Goal: Information Seeking & Learning: Learn about a topic

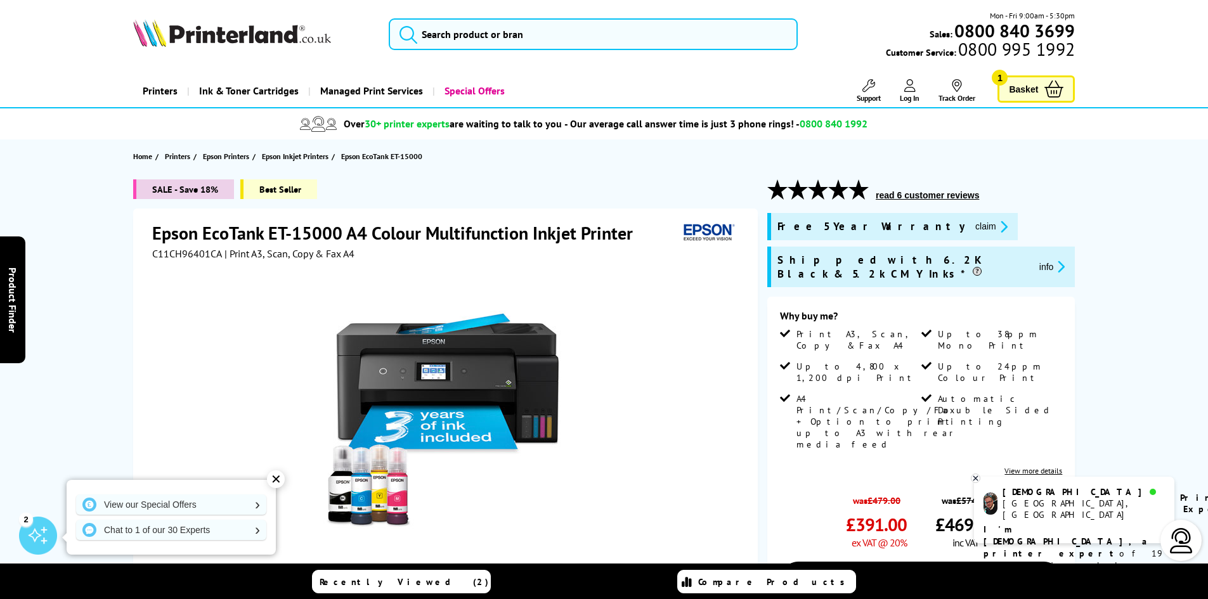
click at [1036, 261] on button "info" at bounding box center [1053, 266] width 34 height 15
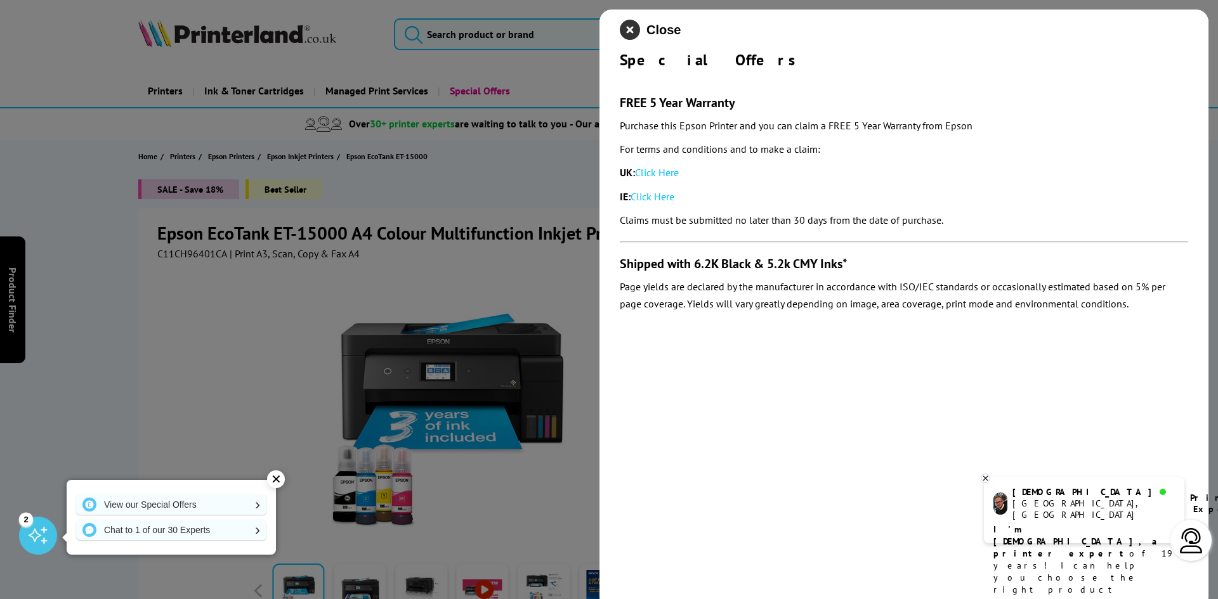
click at [625, 25] on icon "close modal" at bounding box center [630, 30] width 20 height 20
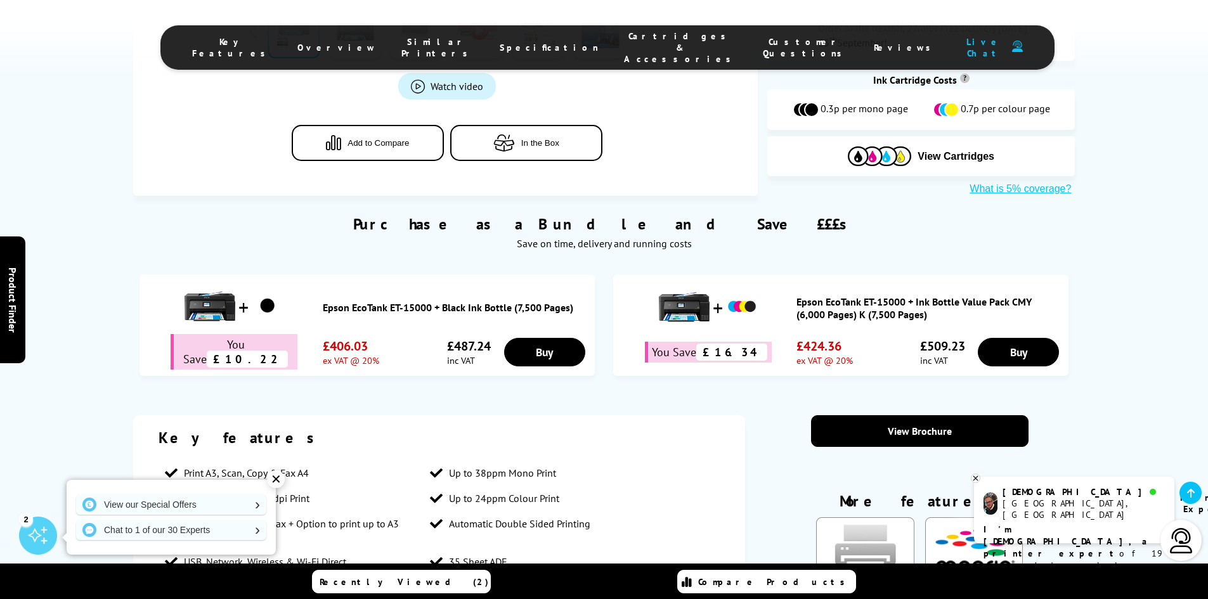
scroll to position [698, 0]
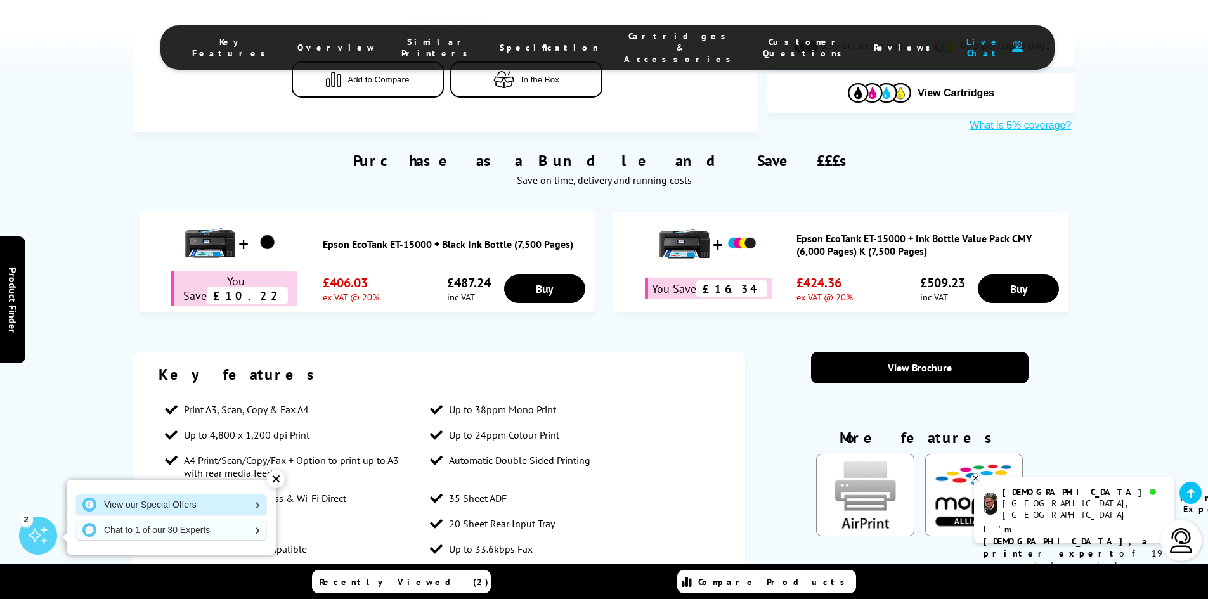
click at [183, 503] on link "View our Special Offers" at bounding box center [171, 505] width 190 height 20
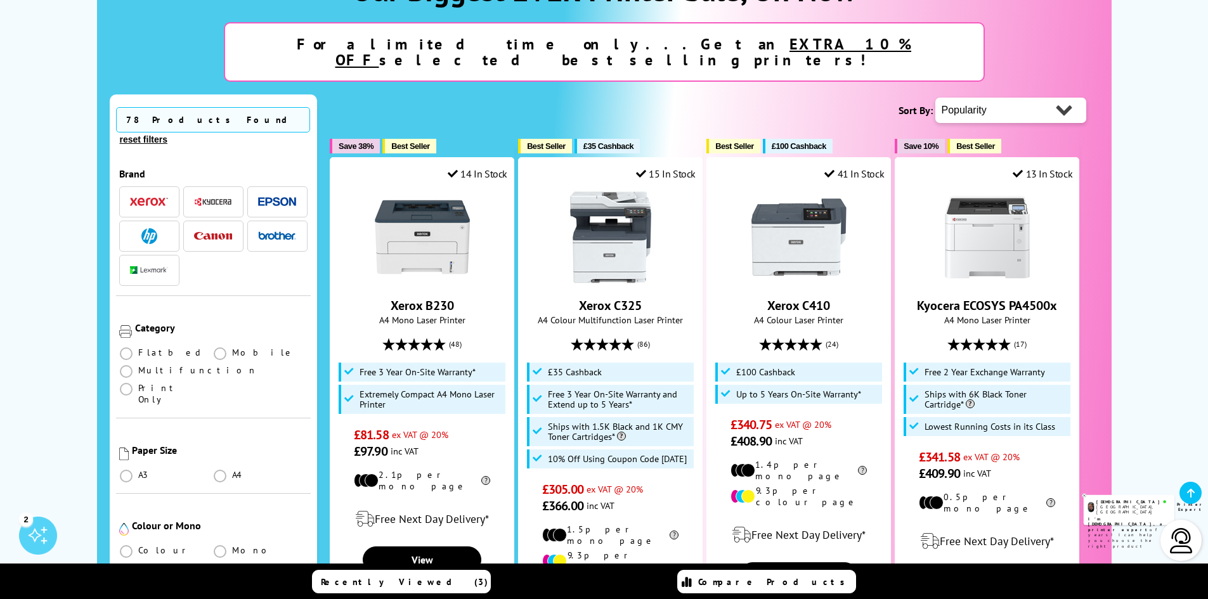
scroll to position [254, 0]
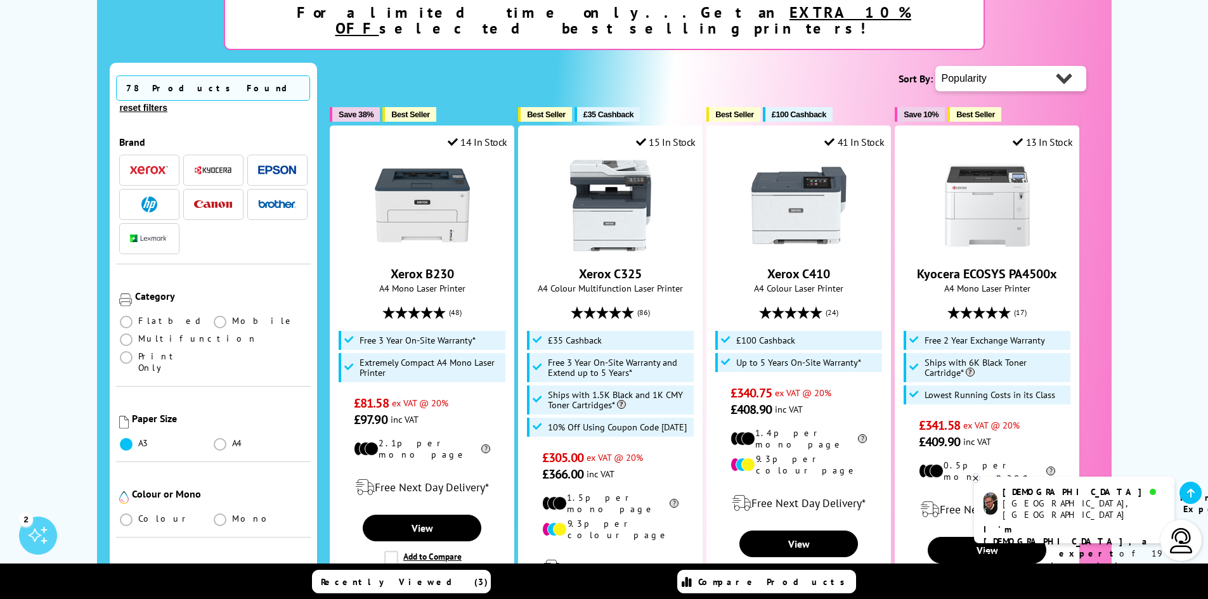
click at [131, 438] on span at bounding box center [126, 444] width 13 height 13
click at [138, 439] on input "radio" at bounding box center [138, 439] width 0 height 0
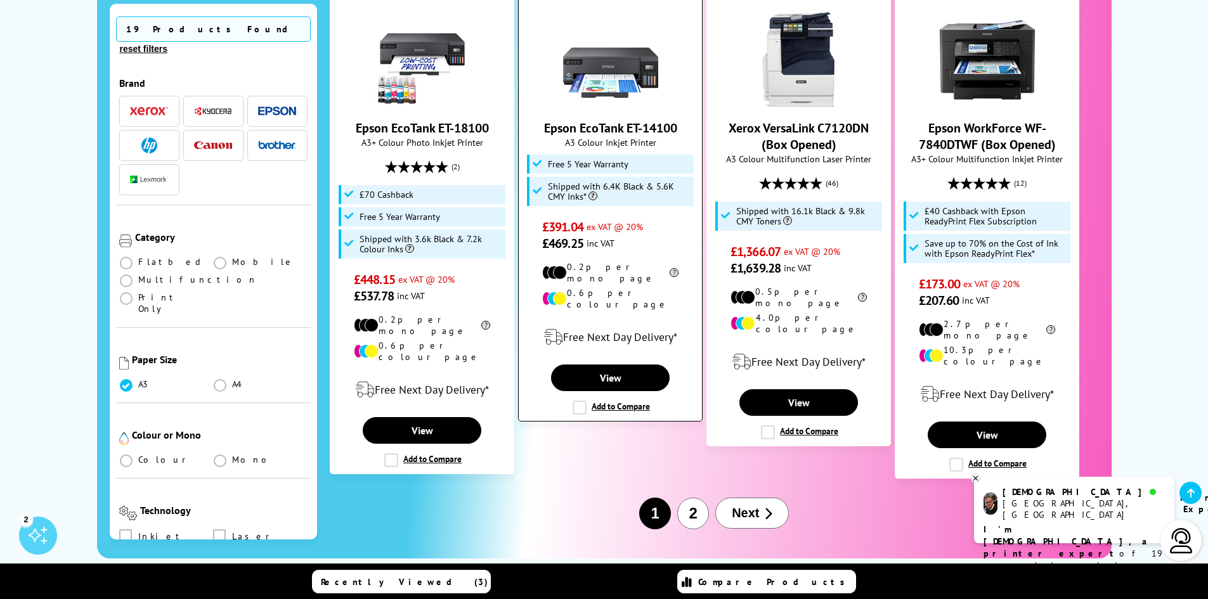
scroll to position [1522, 0]
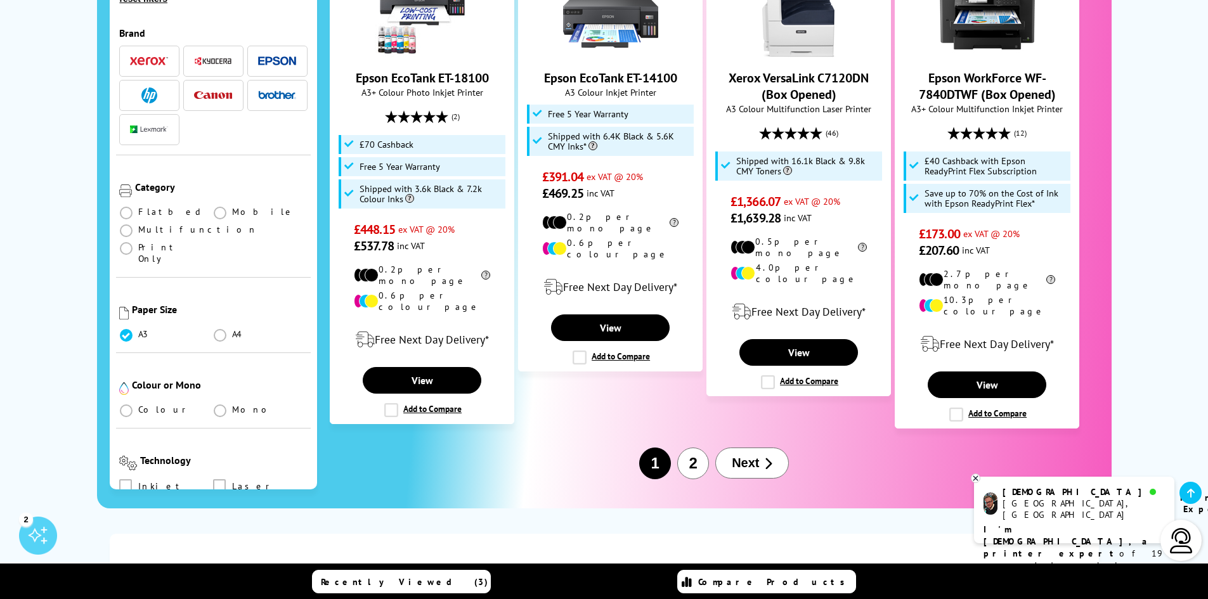
click at [762, 448] on button "Next" at bounding box center [752, 463] width 74 height 31
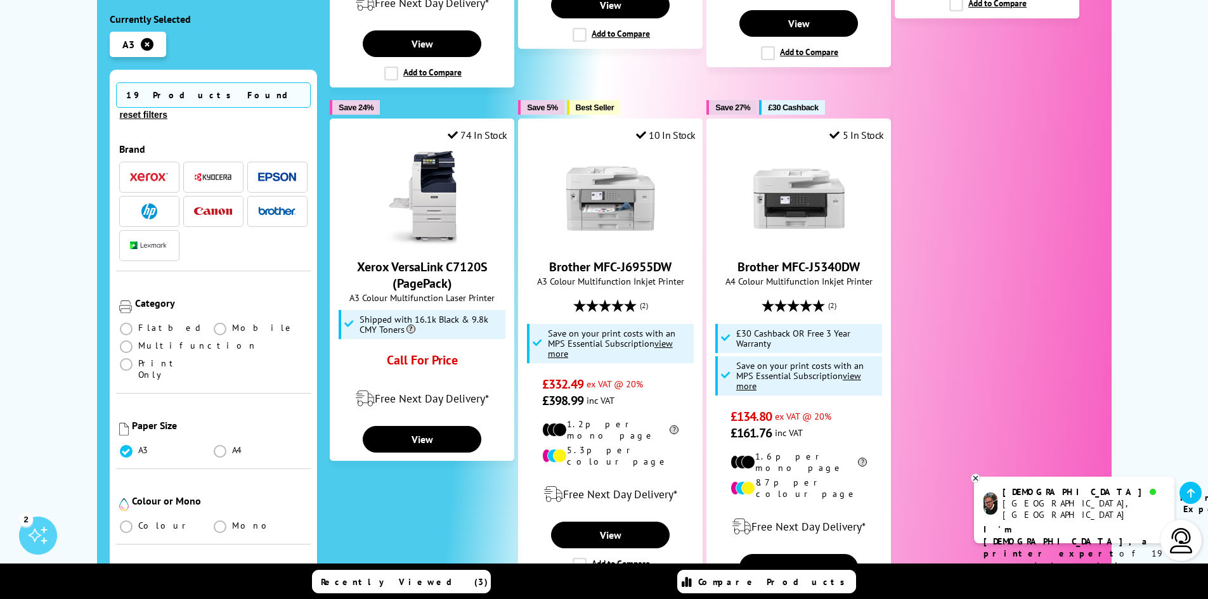
scroll to position [824, 0]
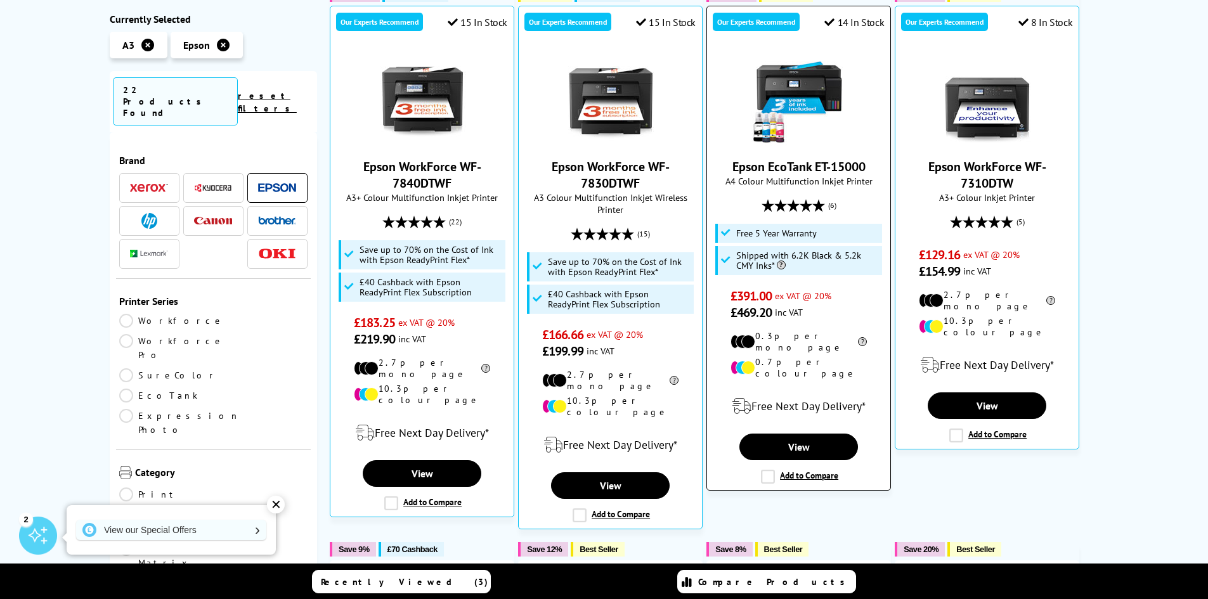
click at [814, 96] on img at bounding box center [798, 98] width 95 height 95
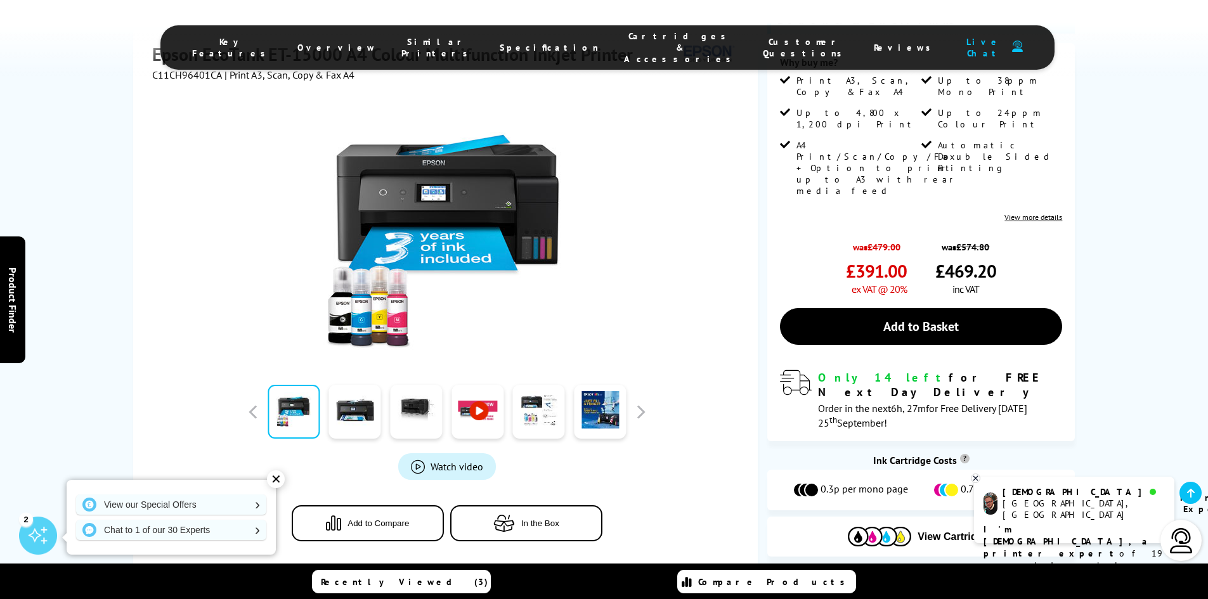
click at [476, 385] on link at bounding box center [477, 412] width 52 height 54
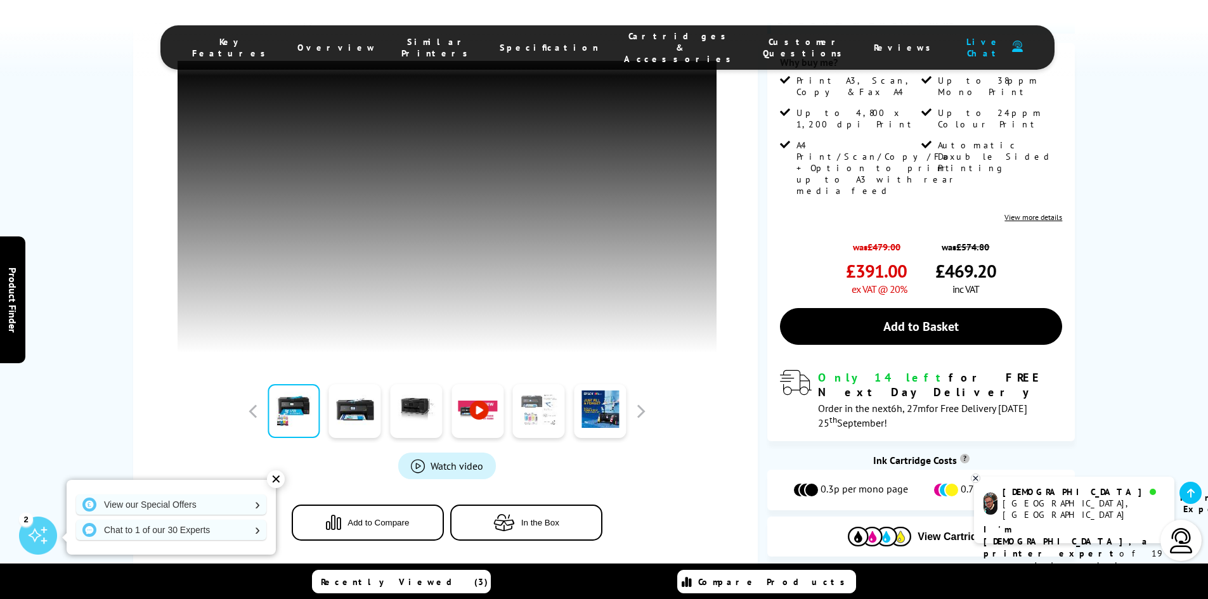
click at [543, 387] on link at bounding box center [539, 412] width 52 height 54
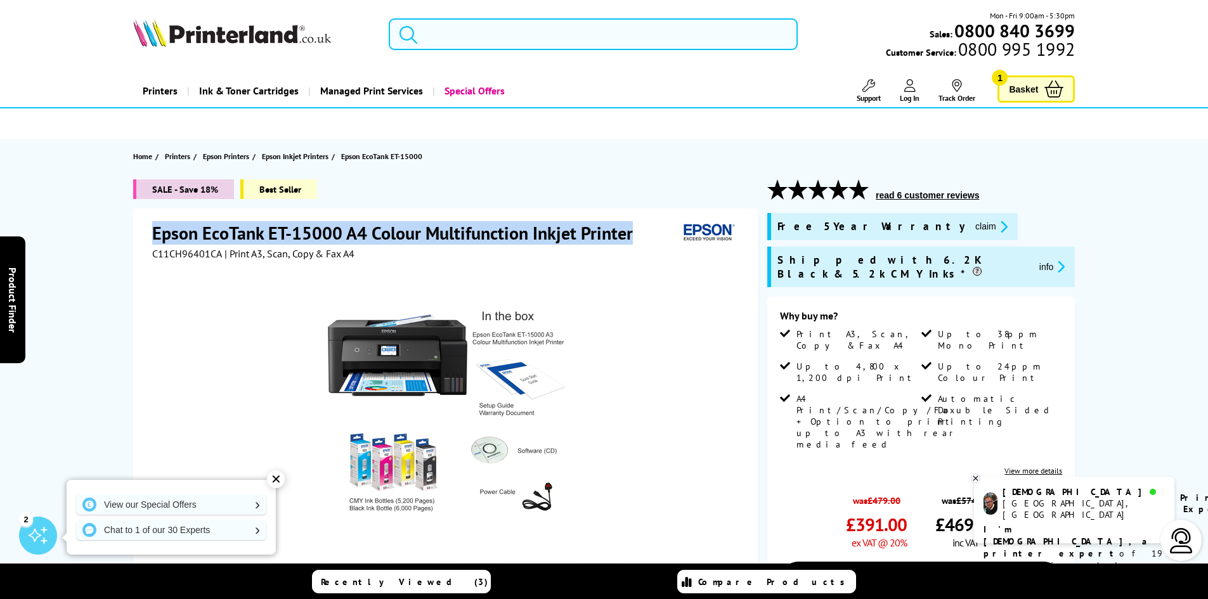
drag, startPoint x: 153, startPoint y: 230, endPoint x: 632, endPoint y: 235, distance: 478.2
click at [632, 235] on h1 "Epson EcoTank ET-15000 A4 Colour Multifunction Inkjet Printer" at bounding box center [398, 232] width 493 height 23
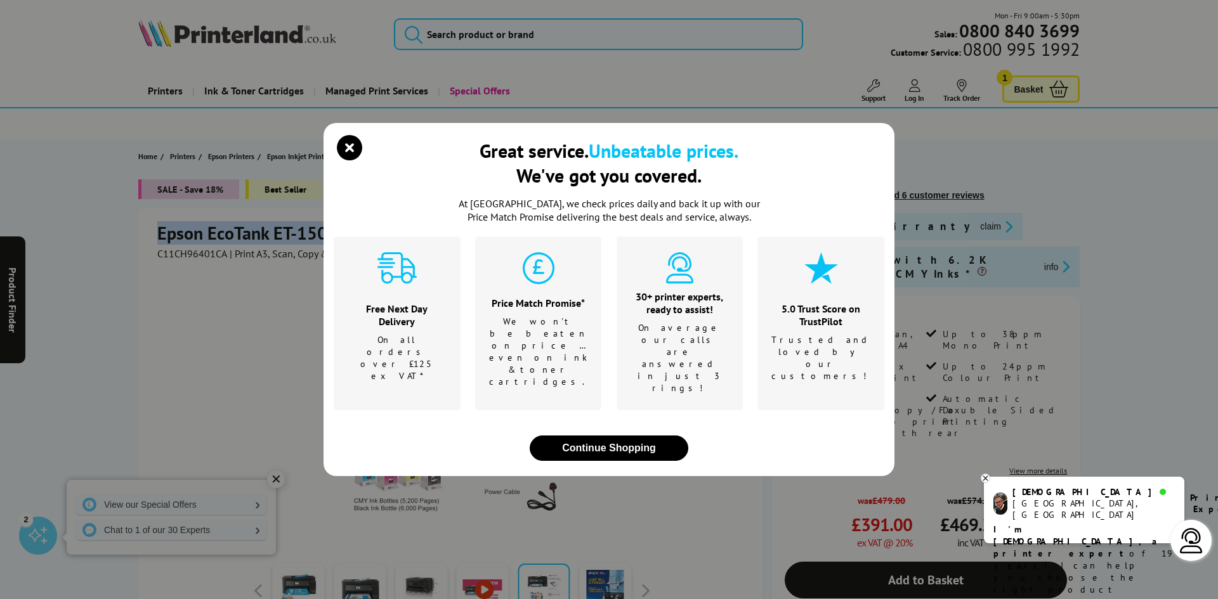
copy h1 "Epson EcoTank ET-15000 A4 Colour Multifunction Inkjet Printer"
